Goal: Navigation & Orientation: Find specific page/section

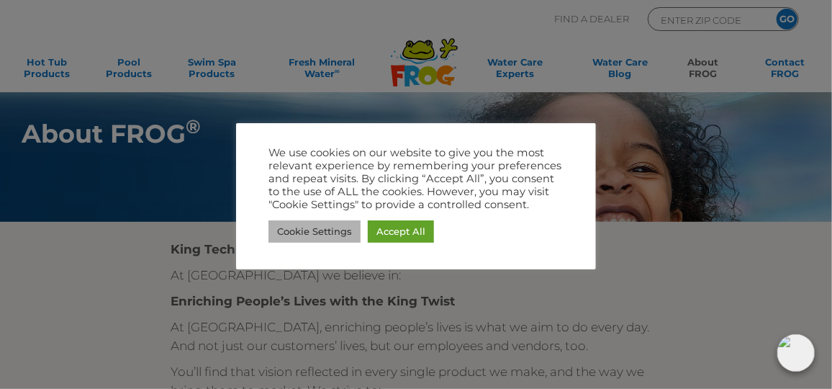
click at [295, 221] on link "Cookie Settings" at bounding box center [315, 231] width 92 height 22
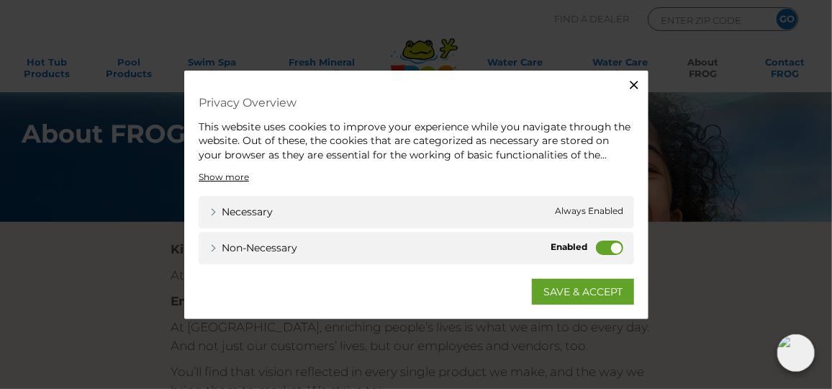
click at [618, 246] on label "Non-necessary" at bounding box center [609, 248] width 27 height 14
click at [0, 0] on input "Non-necessary" at bounding box center [0, 0] width 0 height 0
click at [585, 283] on link "SAVE & ACCEPT" at bounding box center [583, 292] width 102 height 26
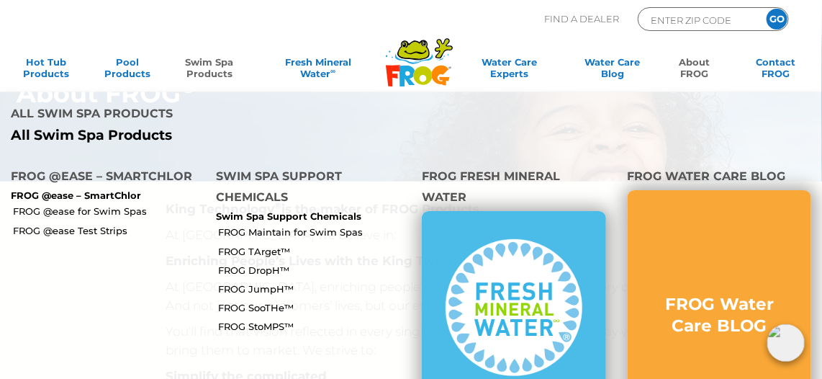
scroll to position [19, 0]
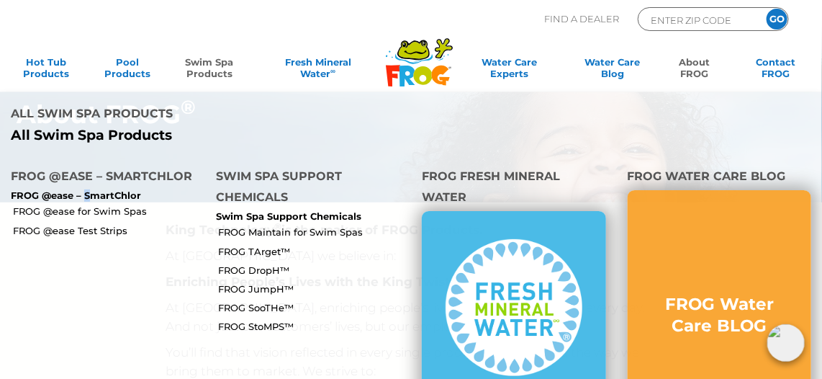
click at [87, 190] on p "FROG @ease – SmartChlor" at bounding box center [103, 196] width 184 height 12
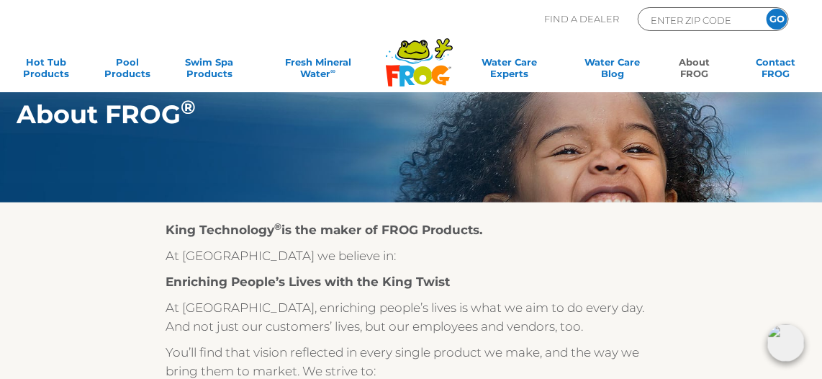
drag, startPoint x: 87, startPoint y: 148, endPoint x: 67, endPoint y: 181, distance: 38.8
click at [67, 181] on section "About FROG ®" at bounding box center [411, 92] width 832 height 222
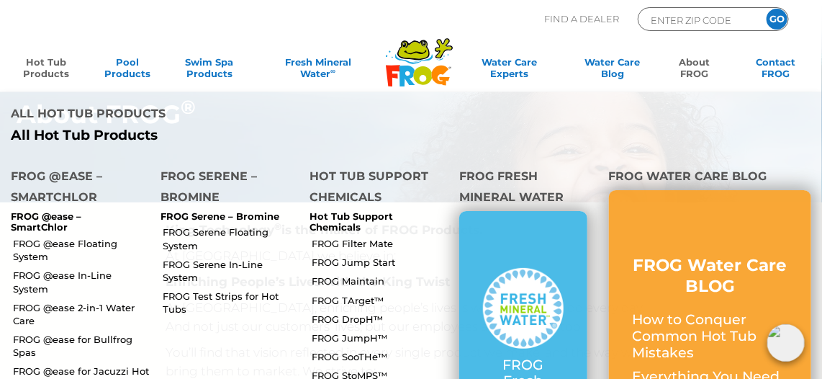
click at [43, 59] on link "Hot Tub Products" at bounding box center [45, 70] width 63 height 29
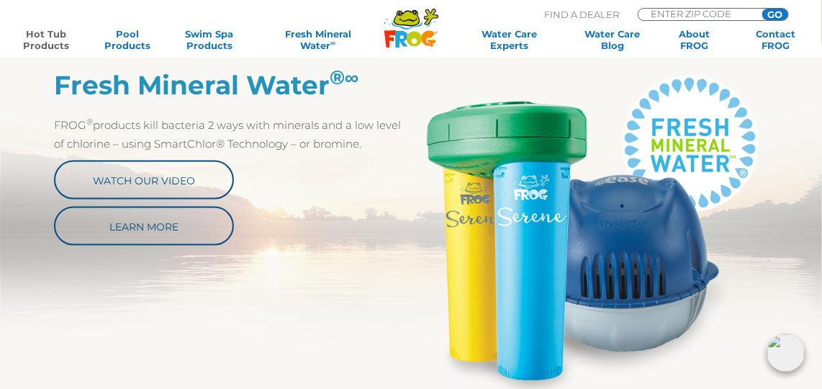
scroll to position [611, 0]
